Goal: Information Seeking & Learning: Learn about a topic

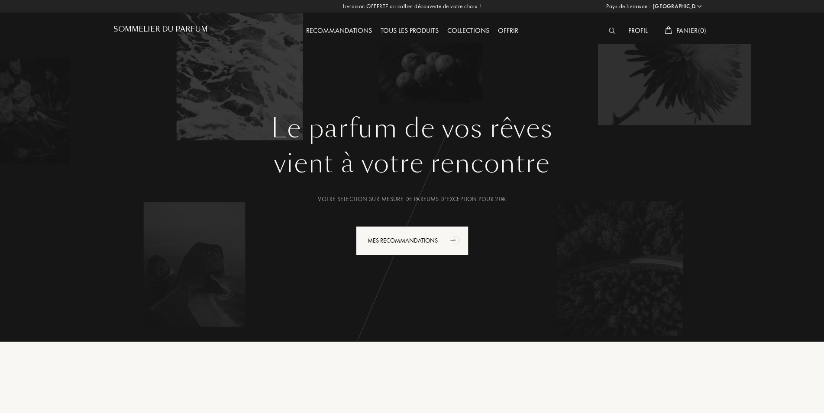
select select "FR"
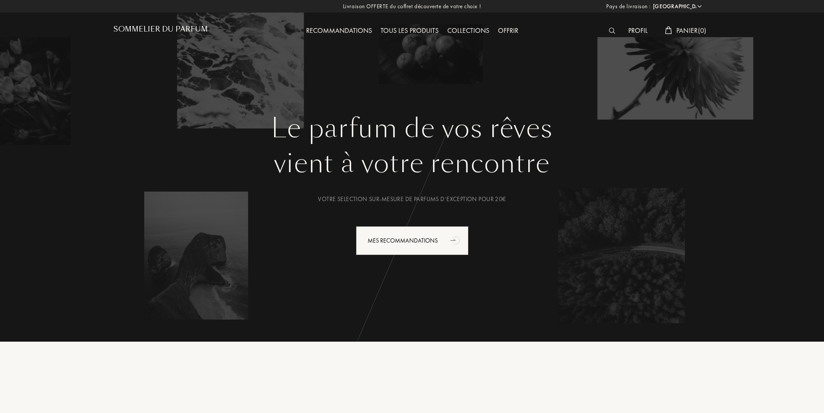
click at [437, 33] on div "Tous les produits" at bounding box center [409, 31] width 67 height 11
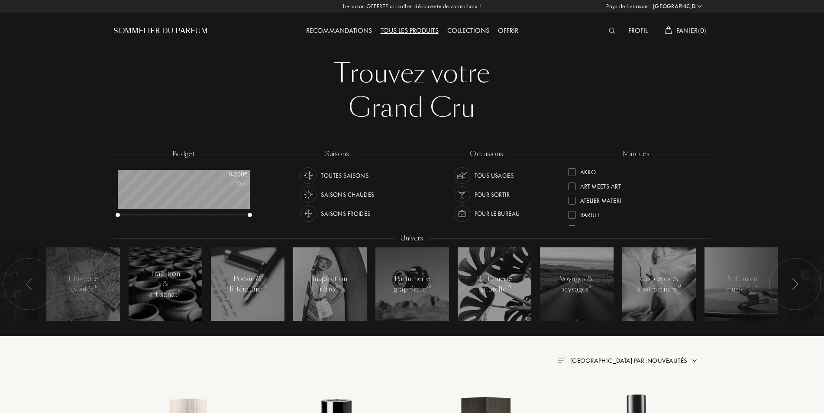
select select "FR"
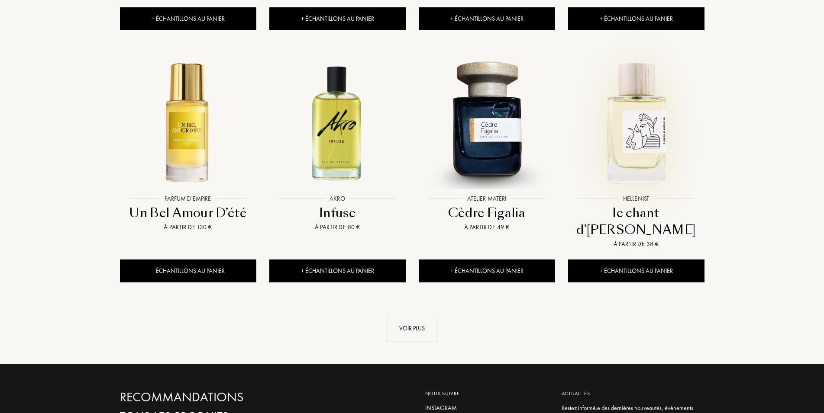
scroll to position [927, 0]
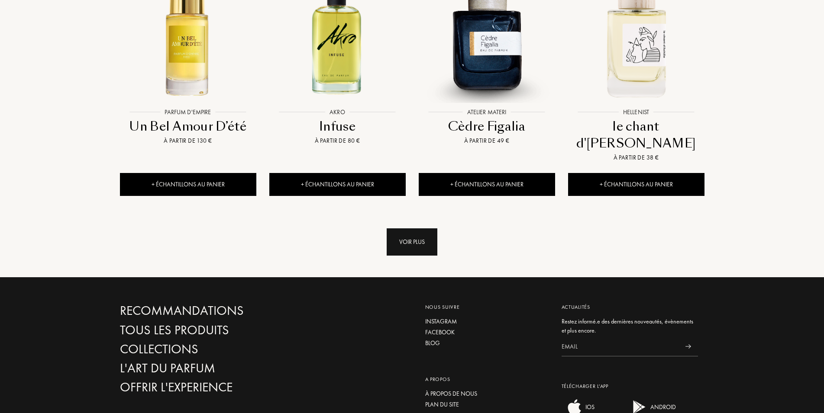
click at [428, 229] on div "Voir plus" at bounding box center [412, 242] width 51 height 27
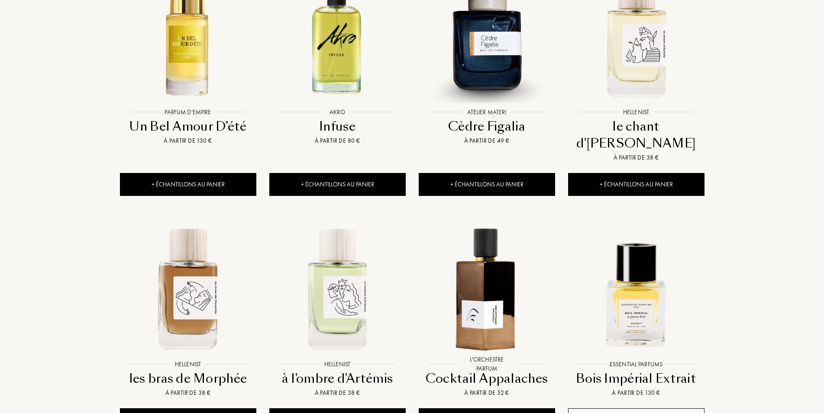
click at [504, 231] on img at bounding box center [486, 288] width 135 height 135
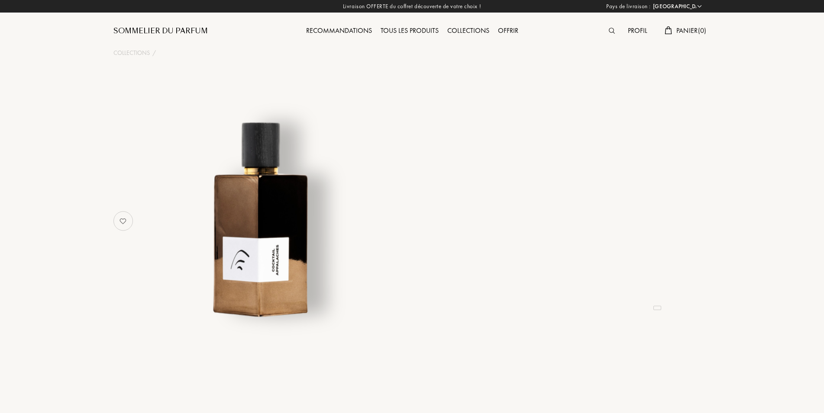
select select "FR"
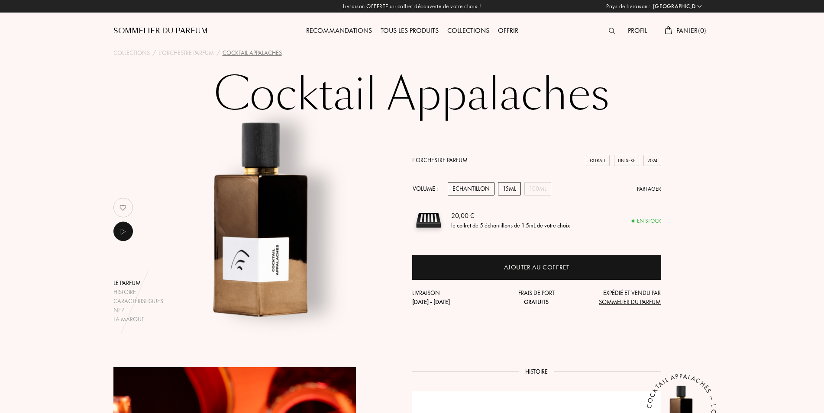
click at [505, 190] on div "15mL" at bounding box center [509, 188] width 23 height 13
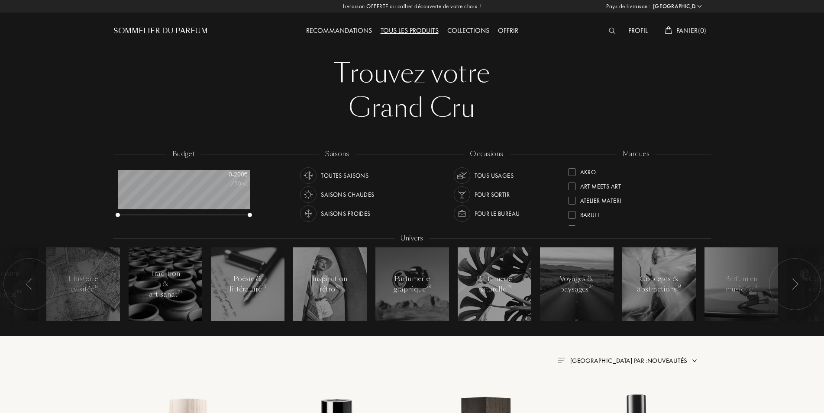
select select "FR"
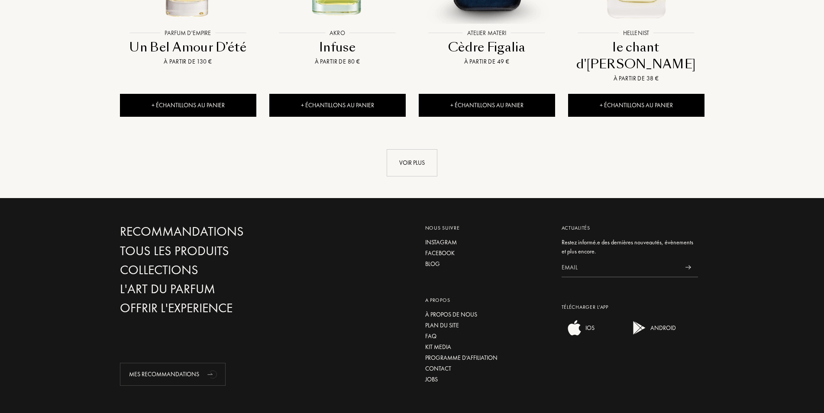
scroll to position [742, 0]
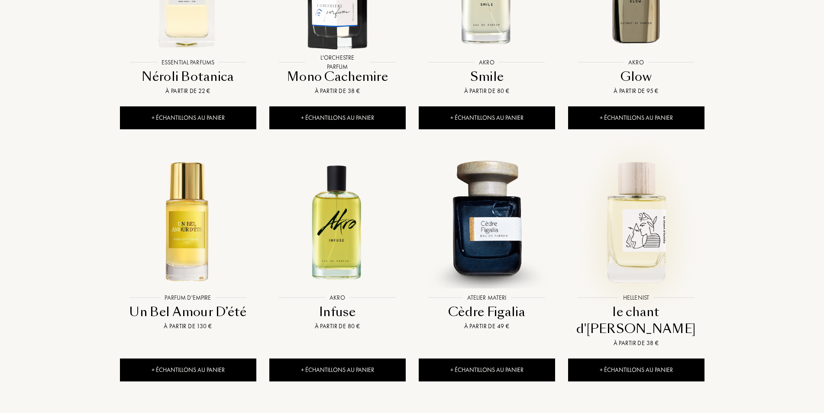
click at [639, 235] on img at bounding box center [636, 221] width 135 height 135
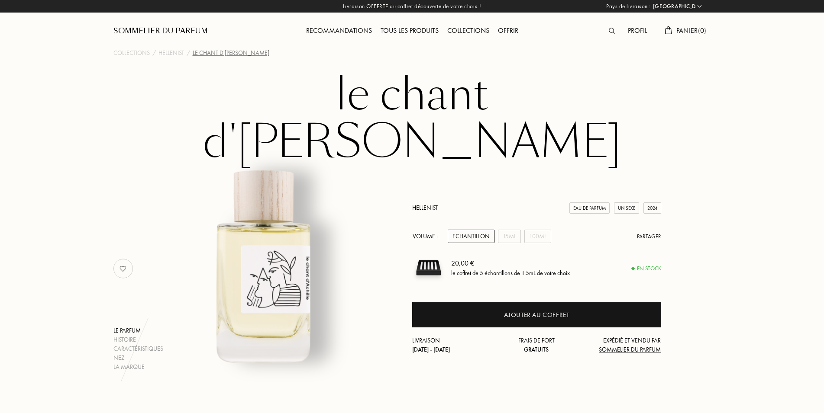
select select "FR"
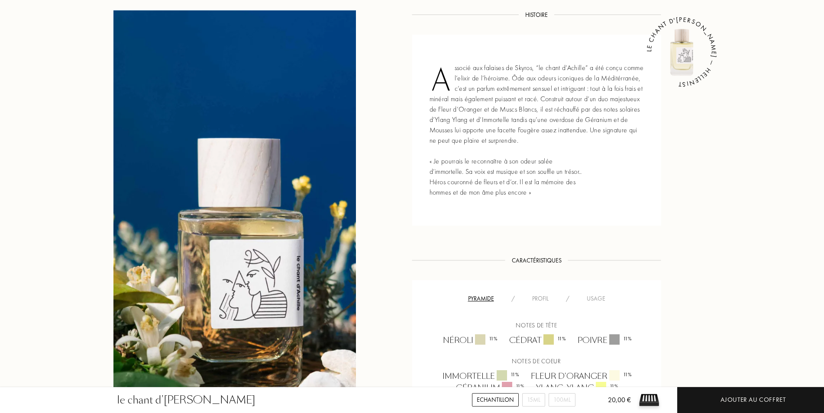
scroll to position [442, 0]
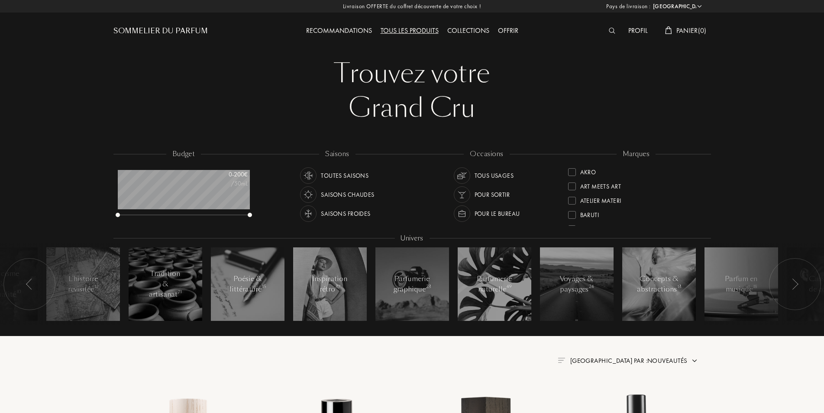
select select "FR"
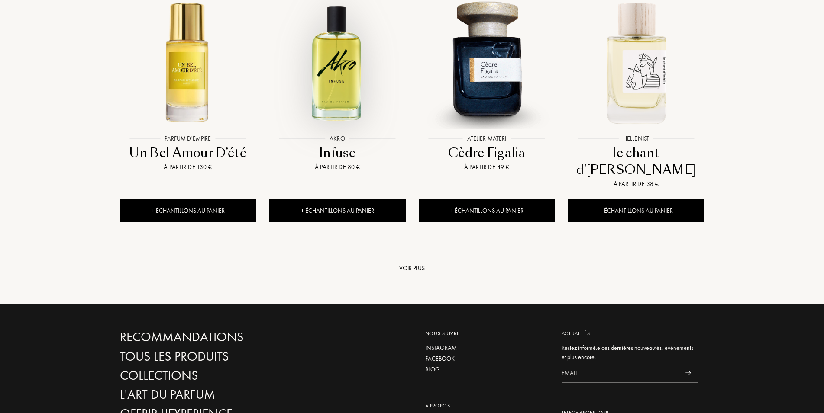
scroll to position [927, 0]
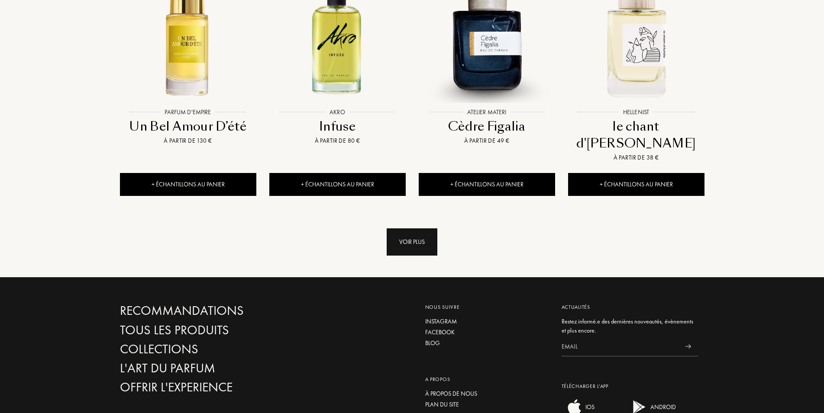
click at [405, 229] on div "Voir plus" at bounding box center [412, 242] width 51 height 27
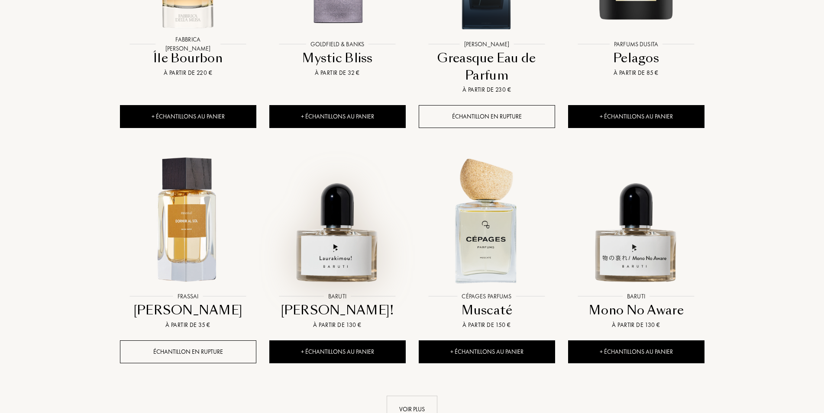
scroll to position [1501, 0]
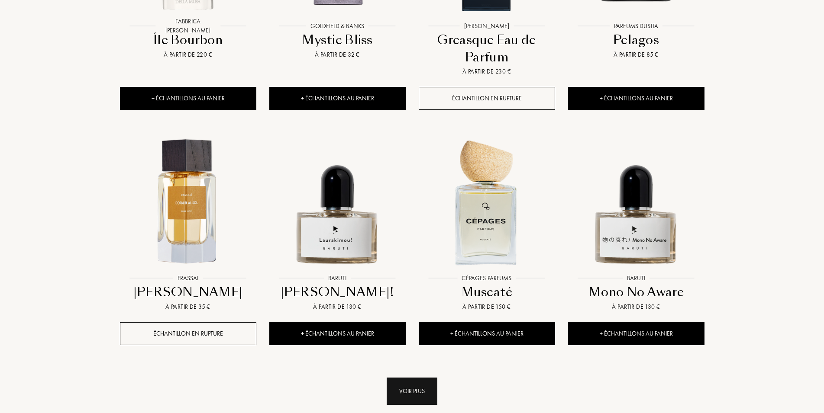
click at [421, 378] on div "Voir plus" at bounding box center [412, 391] width 51 height 27
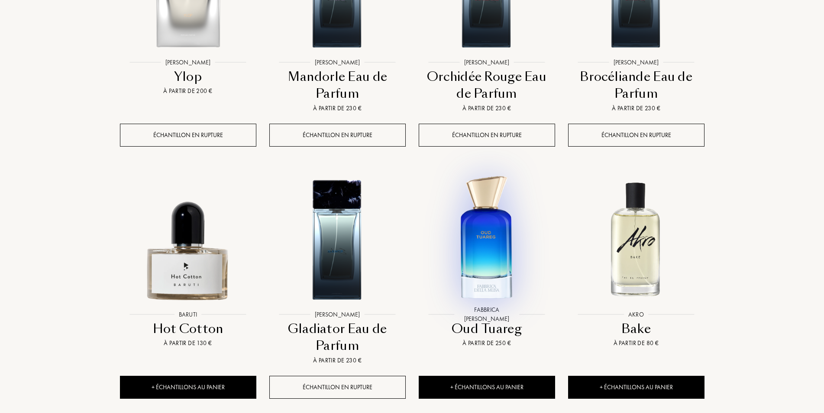
scroll to position [2208, 0]
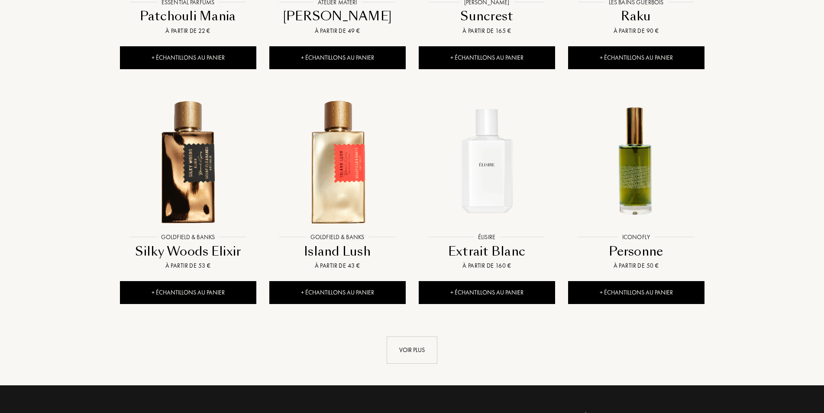
scroll to position [3047, 0]
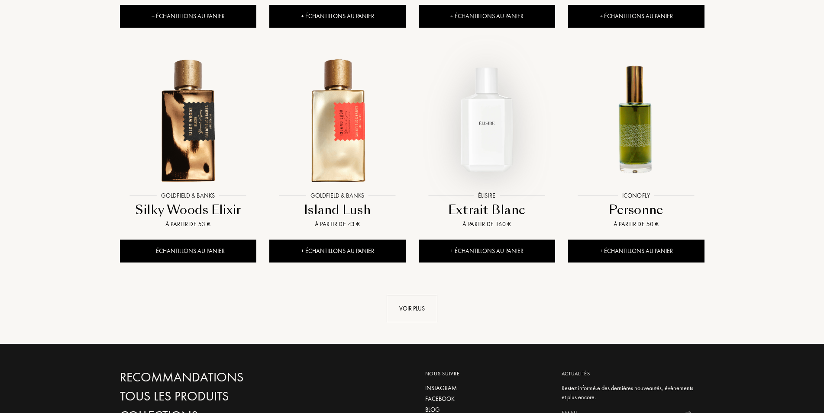
click at [481, 121] on img at bounding box center [486, 119] width 135 height 135
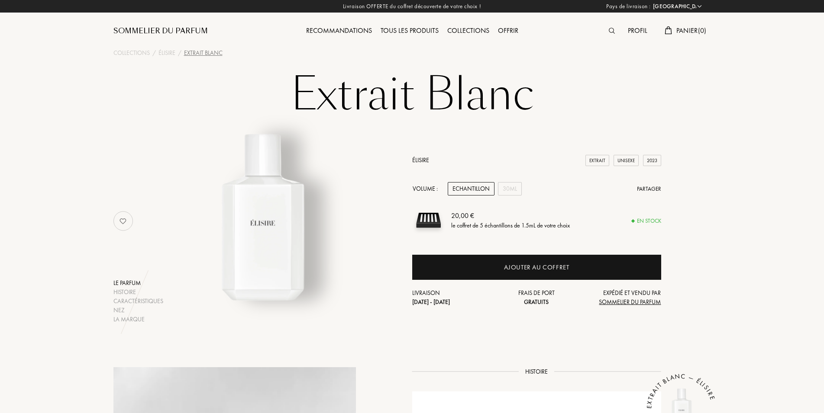
select select "FR"
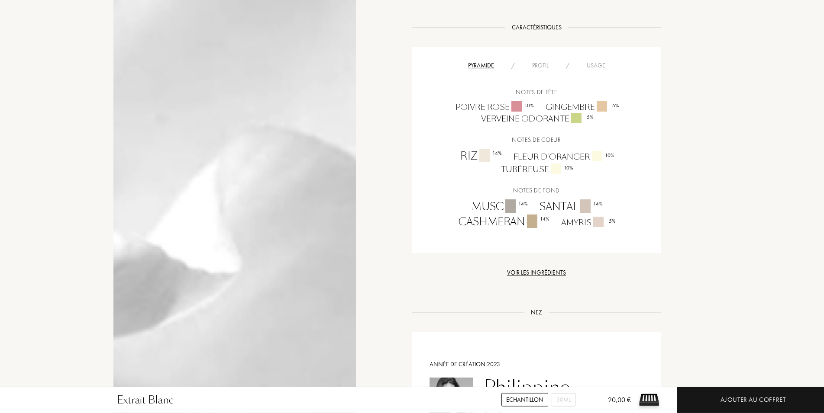
scroll to position [574, 0]
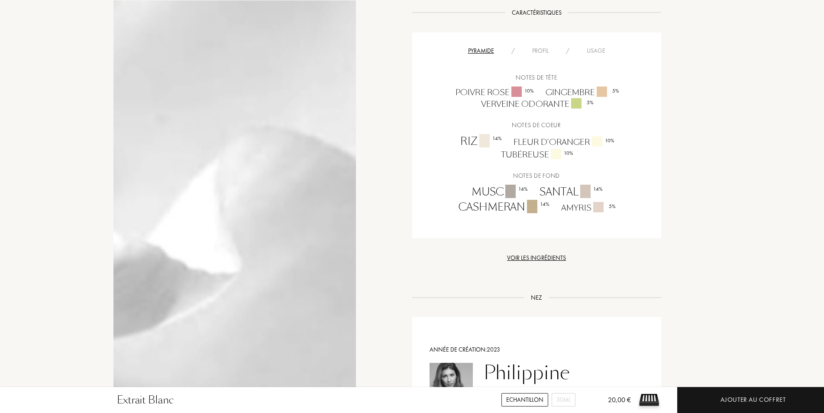
click at [545, 261] on div "Voir les ingrédients" at bounding box center [536, 258] width 249 height 9
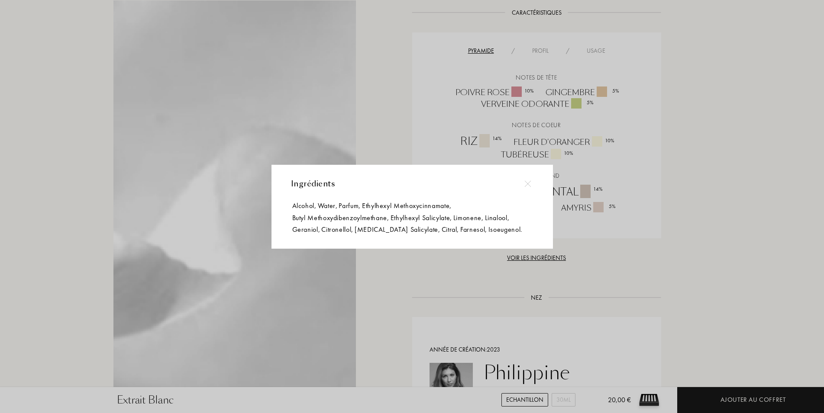
click at [545, 261] on div at bounding box center [415, 206] width 831 height 413
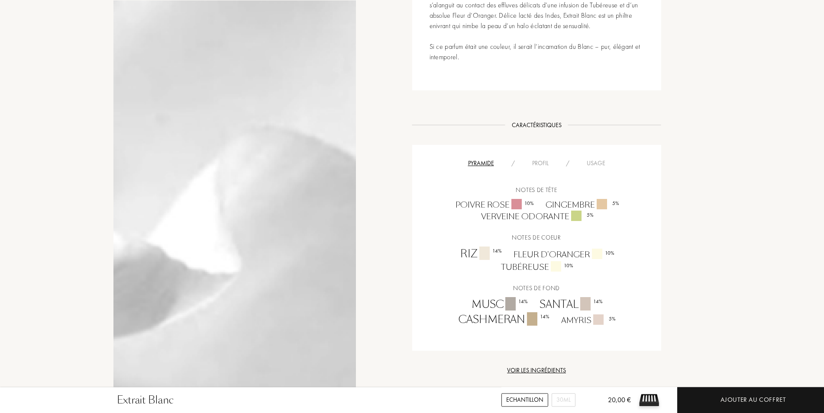
scroll to position [442, 0]
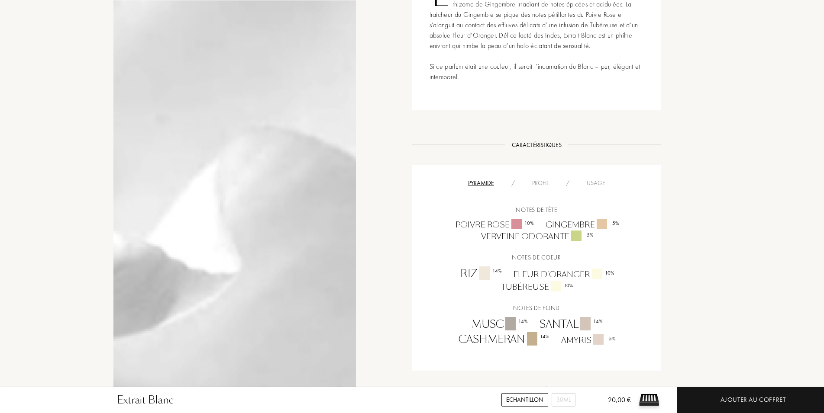
click at [540, 186] on div "Profil" at bounding box center [540, 183] width 34 height 9
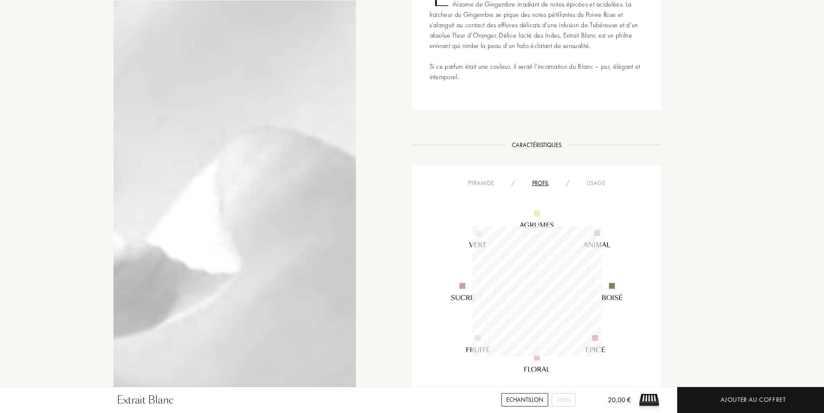
scroll to position [130, 130]
click at [589, 185] on div "Usage" at bounding box center [596, 183] width 36 height 9
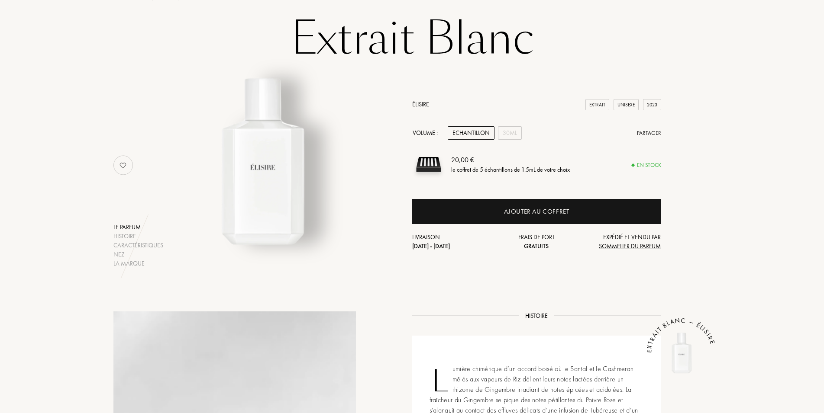
scroll to position [44, 0]
